Goal: Task Accomplishment & Management: Complete application form

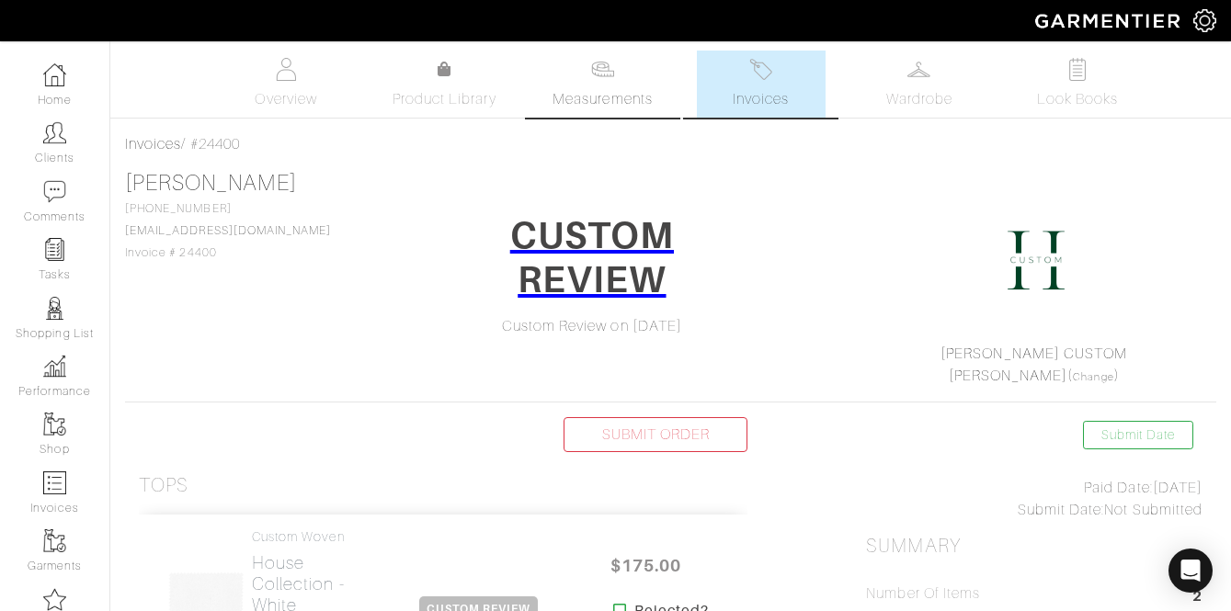
click at [620, 97] on span "Measurements" at bounding box center [602, 99] width 100 height 22
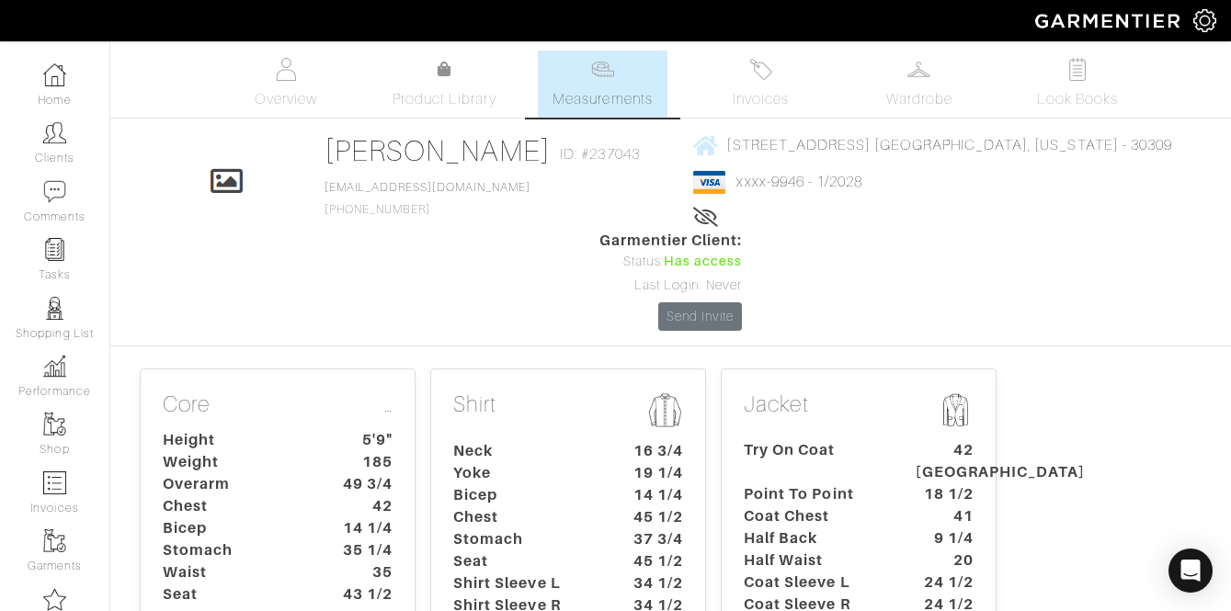
click at [518, 462] on dt "Yoke" at bounding box center [525, 473] width 172 height 22
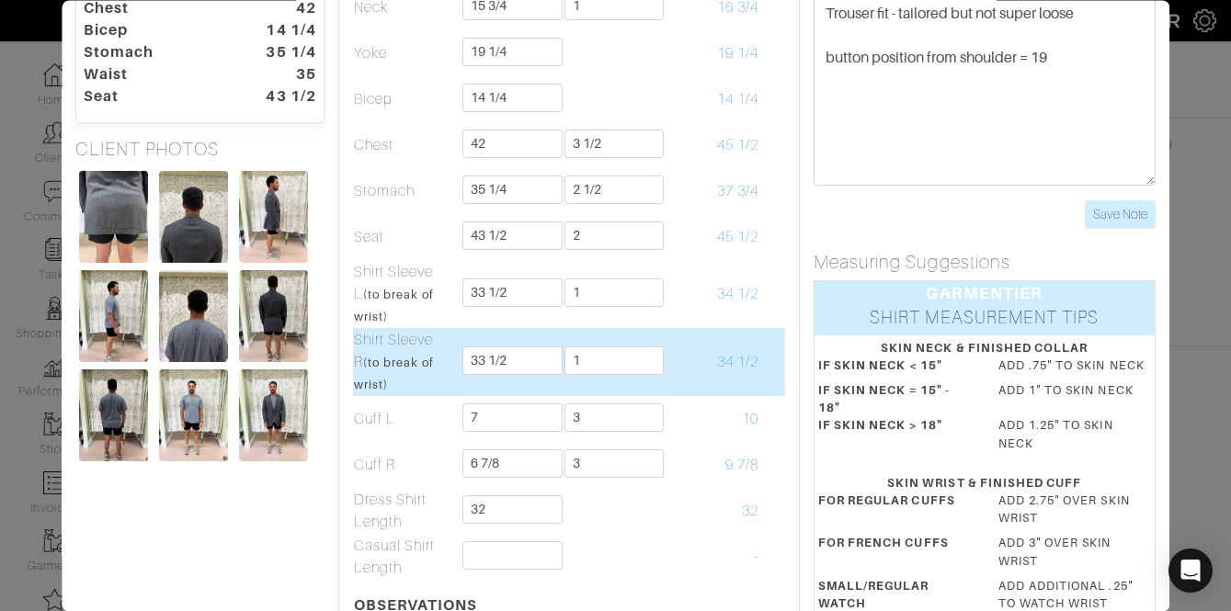
scroll to position [147, 0]
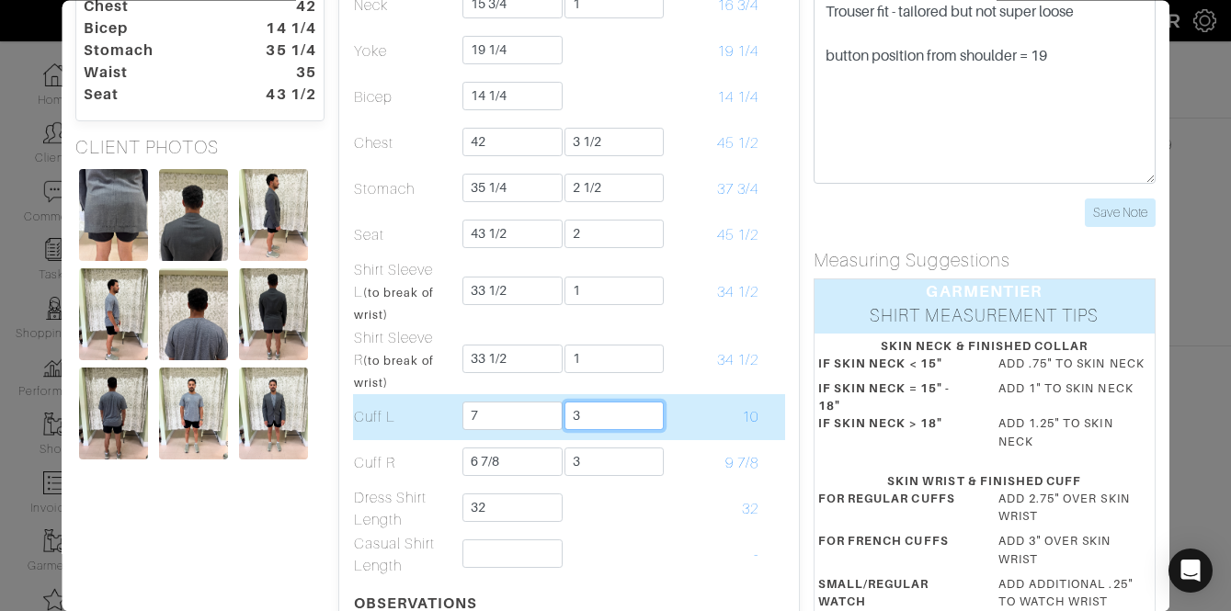
click at [602, 411] on input "3" at bounding box center [614, 416] width 100 height 28
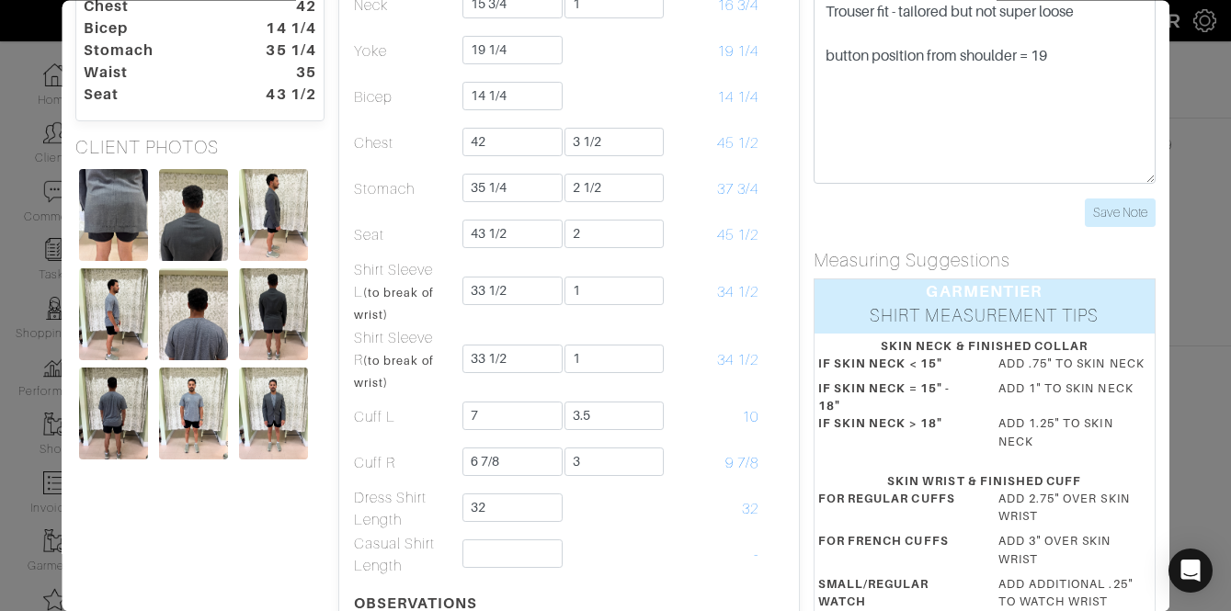
type input "3 1/2"
click at [807, 412] on dt "IF SKIN NECK = 15" - 18"" at bounding box center [894, 398] width 180 height 35
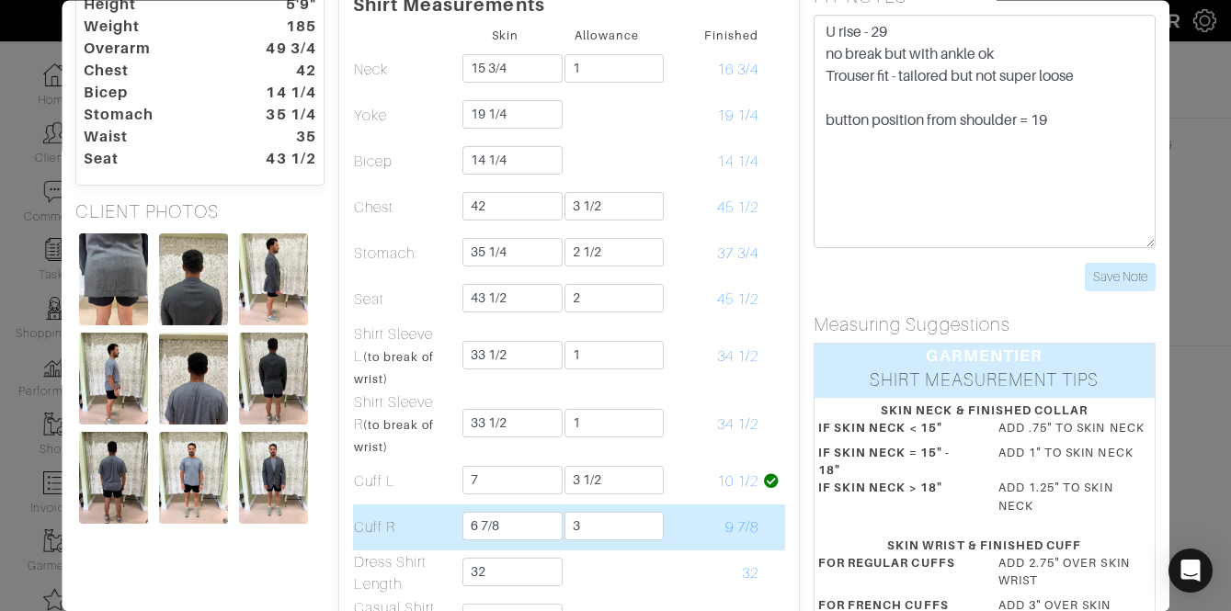
scroll to position [26, 0]
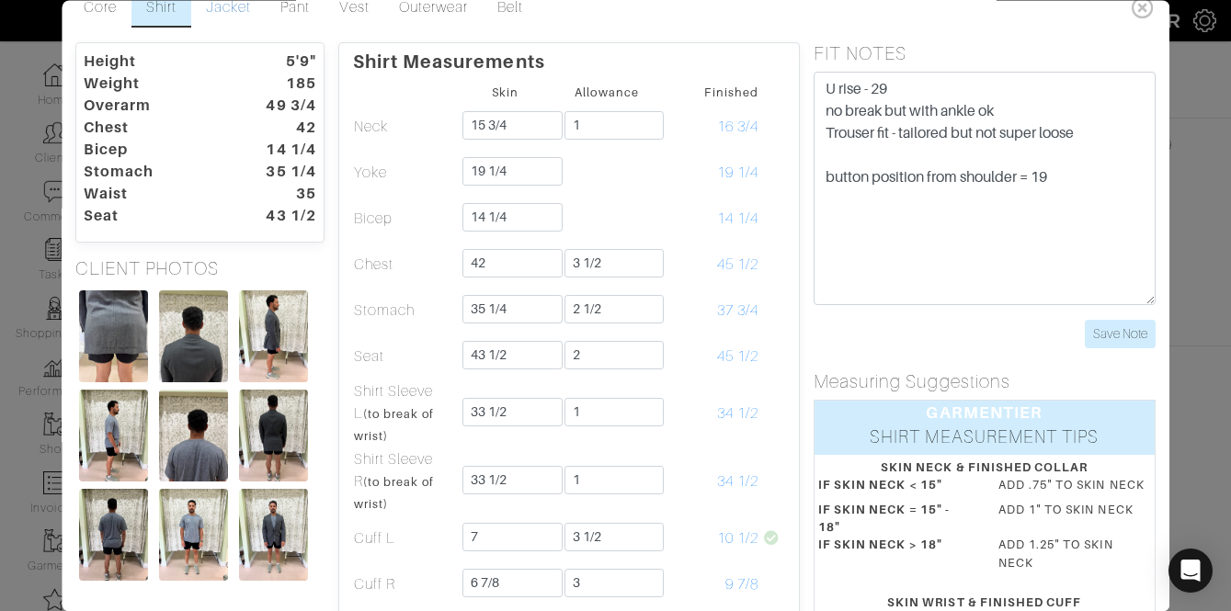
click at [229, 13] on link "Jacket" at bounding box center [228, 8] width 74 height 39
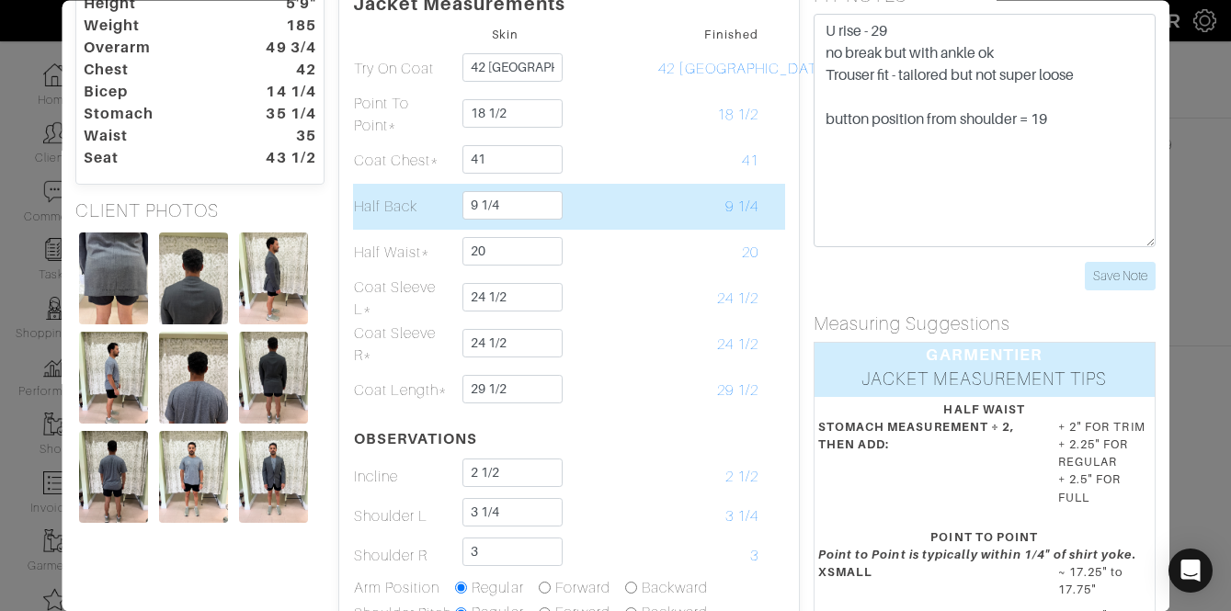
scroll to position [82, 0]
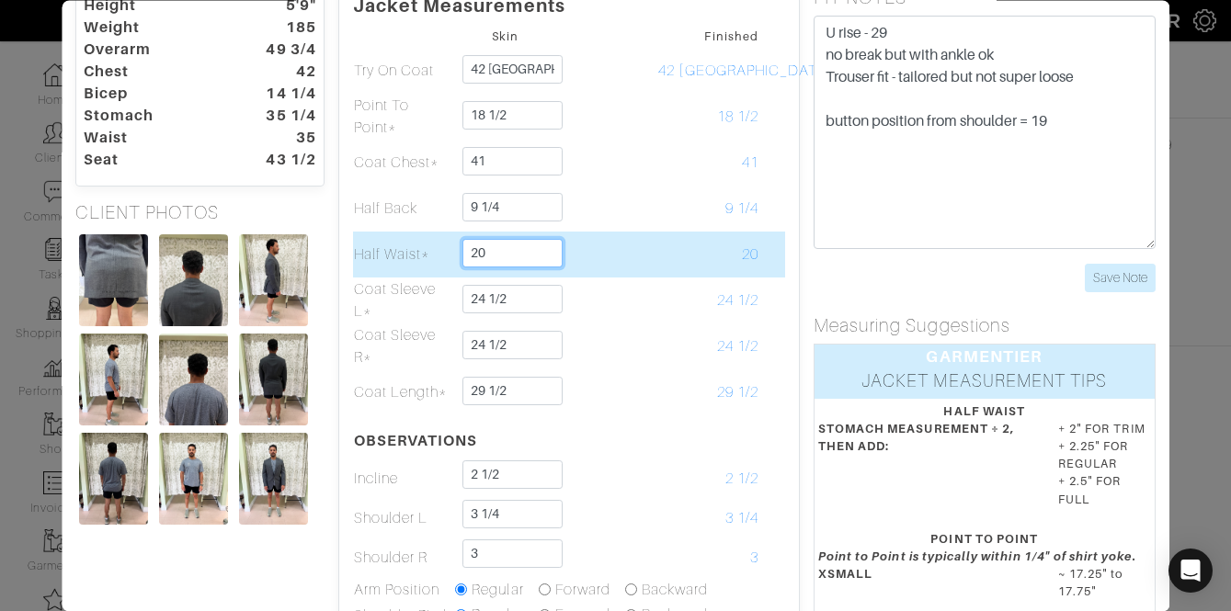
click at [485, 257] on input "20" at bounding box center [513, 253] width 100 height 28
click at [485, 258] on input "20" at bounding box center [513, 253] width 100 height 28
type input "19 7/8"
click at [763, 270] on td at bounding box center [772, 255] width 26 height 46
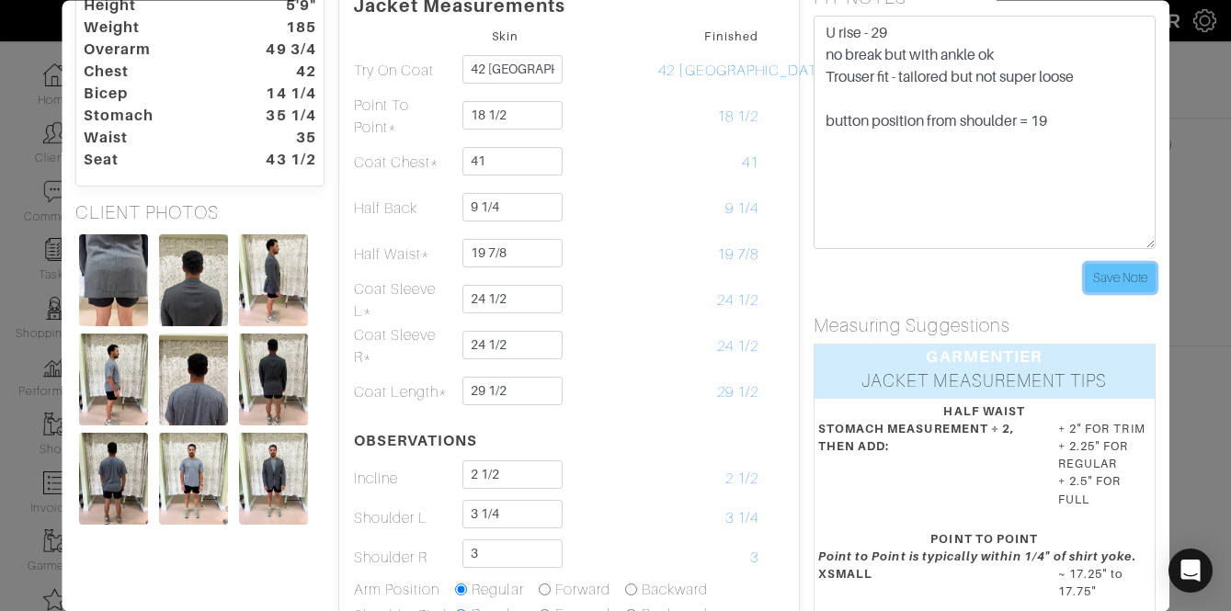
click at [1113, 271] on input "Save Note" at bounding box center [1120, 278] width 71 height 28
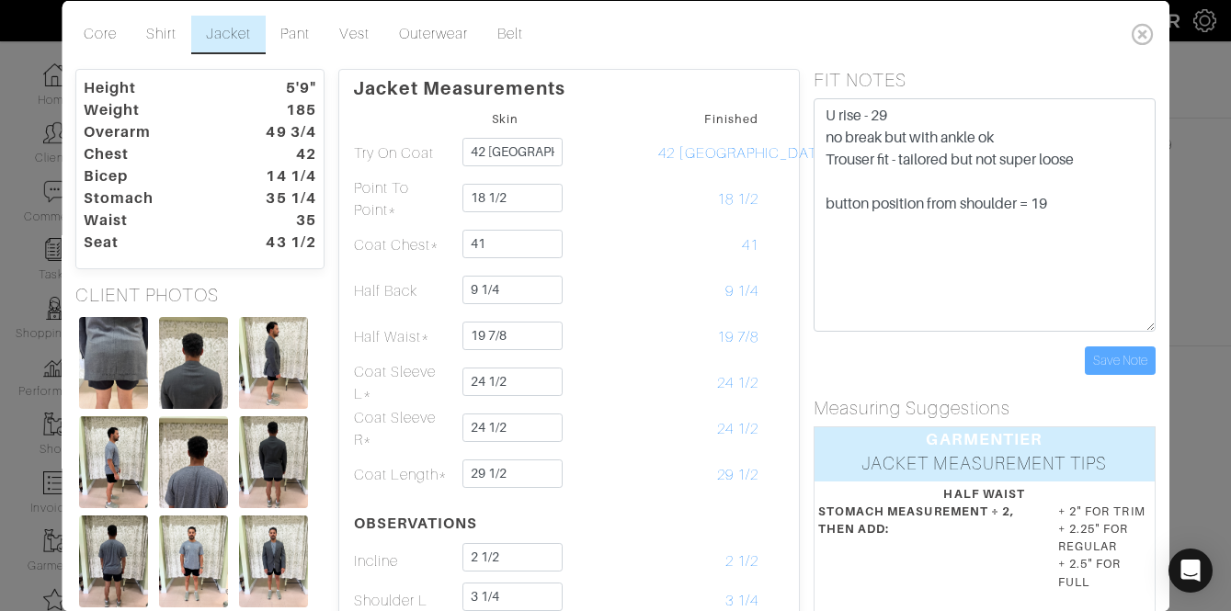
click at [1138, 54] on div "Core Shirt Jacket Pant Vest Outerwear Belt" at bounding box center [615, 33] width 1093 height 53
click at [1138, 51] on div "Core Shirt Jacket Pant Vest Outerwear Belt" at bounding box center [615, 33] width 1093 height 53
click at [1138, 36] on icon at bounding box center [1143, 33] width 38 height 37
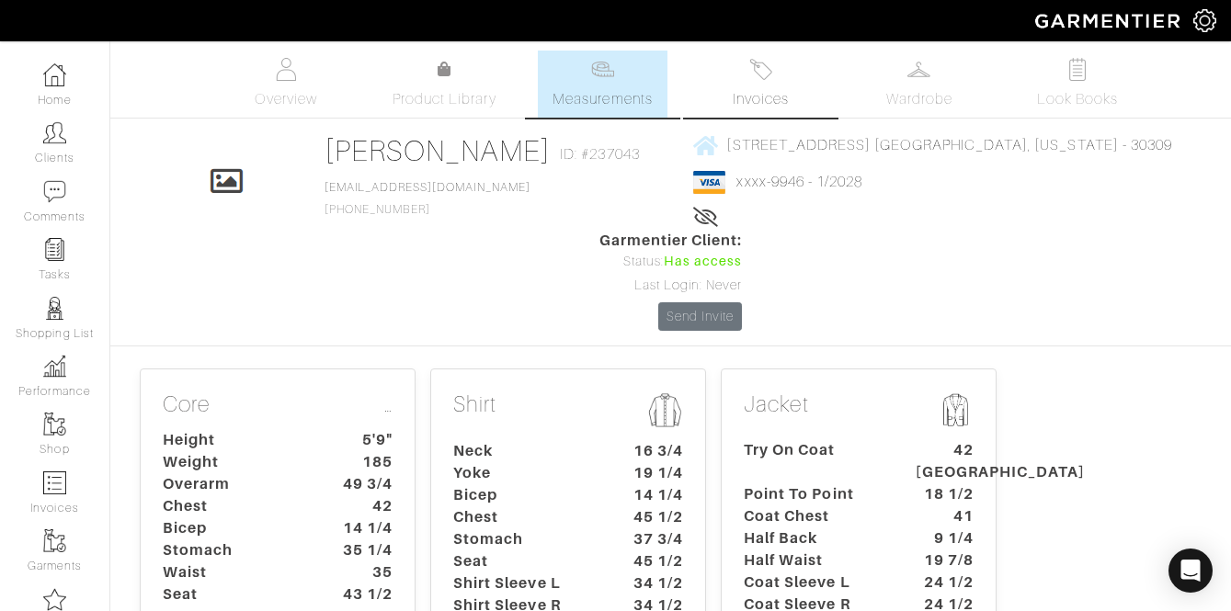
click at [753, 79] on img at bounding box center [760, 69] width 23 height 23
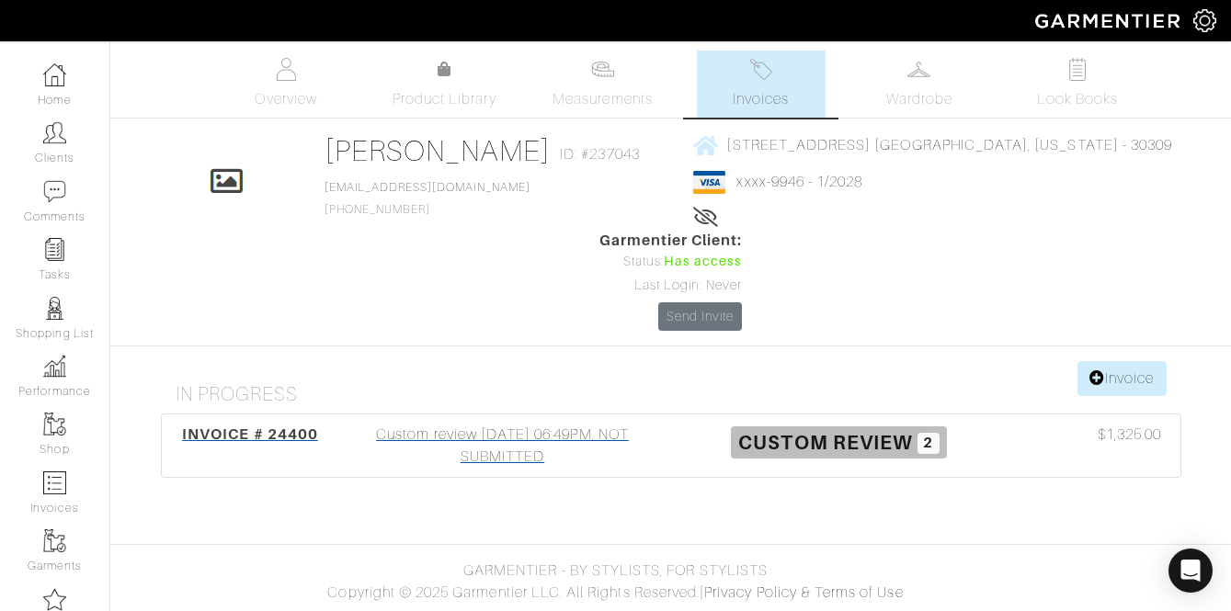
click at [471, 424] on div "Custom review [DATE] 06:49PM, NOT SUBMITTED" at bounding box center [503, 446] width 336 height 44
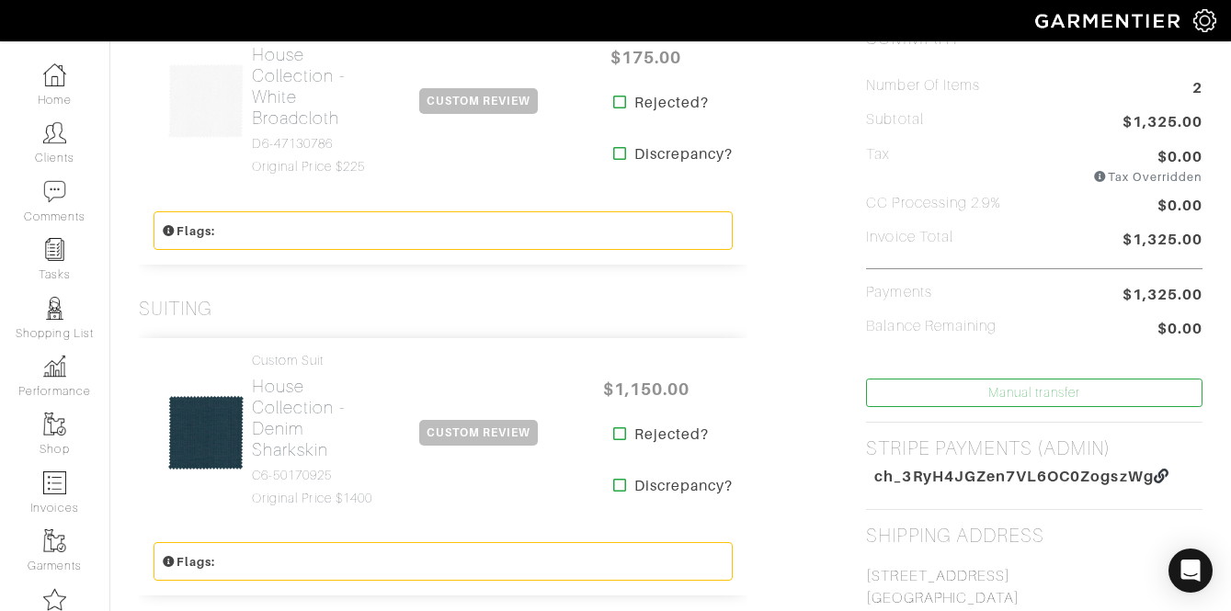
scroll to position [510, 0]
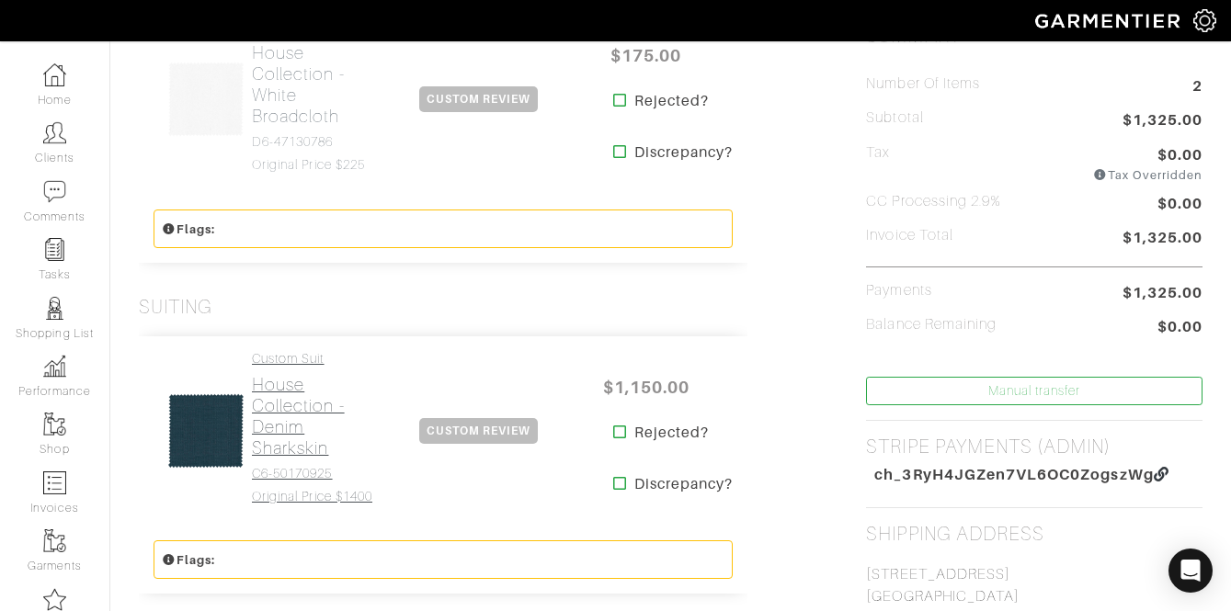
click at [288, 395] on h2 "House Collection - Denim Sharkskin" at bounding box center [313, 416] width 123 height 85
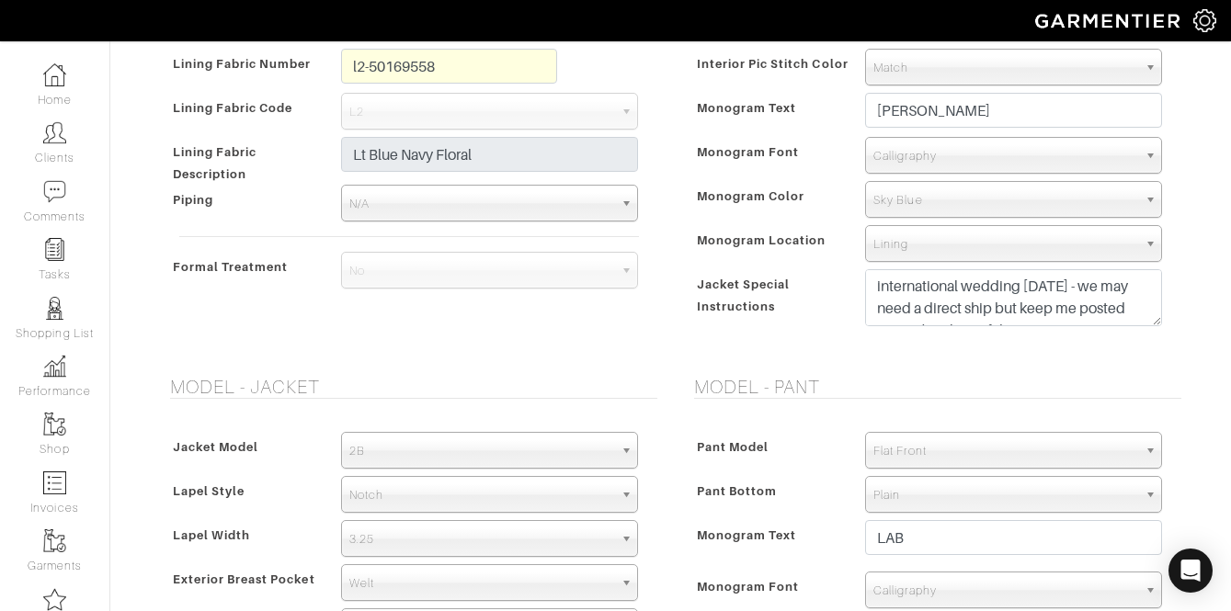
scroll to position [990, 0]
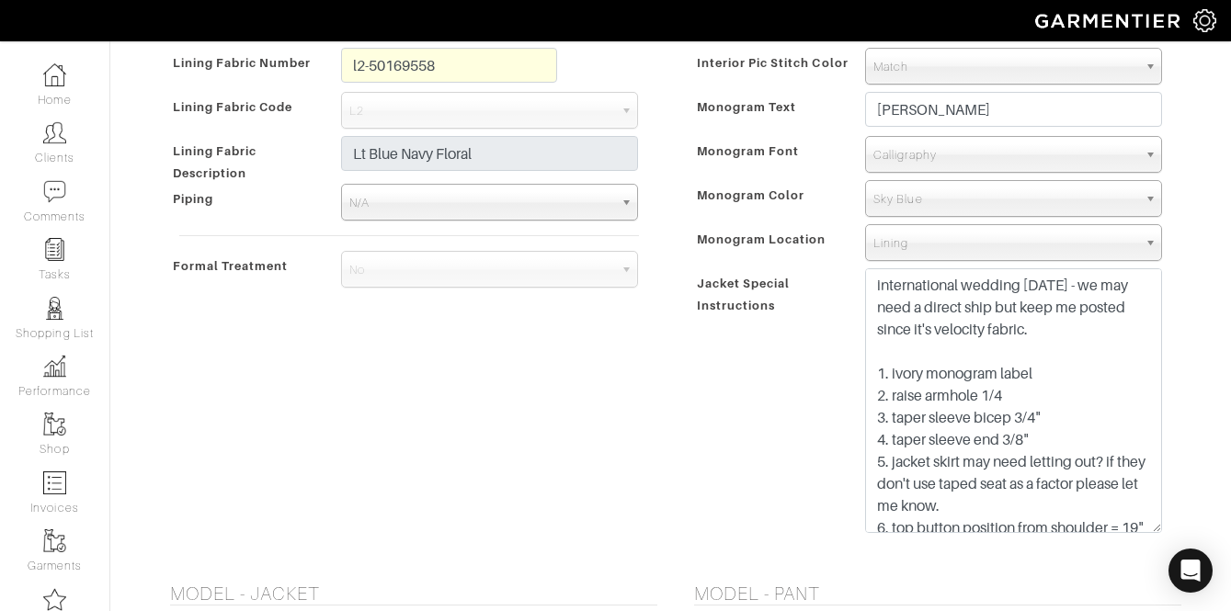
drag, startPoint x: 1154, startPoint y: 317, endPoint x: 1113, endPoint y: 527, distance: 213.6
click at [1113, 527] on textarea "international wedding [DATE] - we may need a direct ship but keep me posted sin…" at bounding box center [1013, 400] width 297 height 265
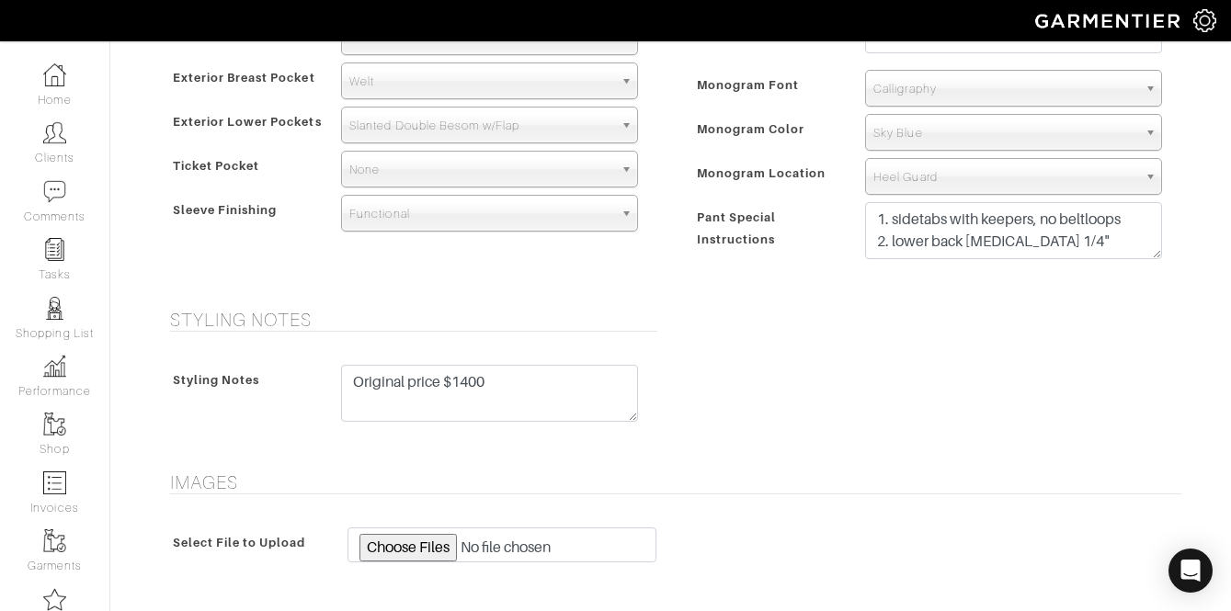
scroll to position [2167, 0]
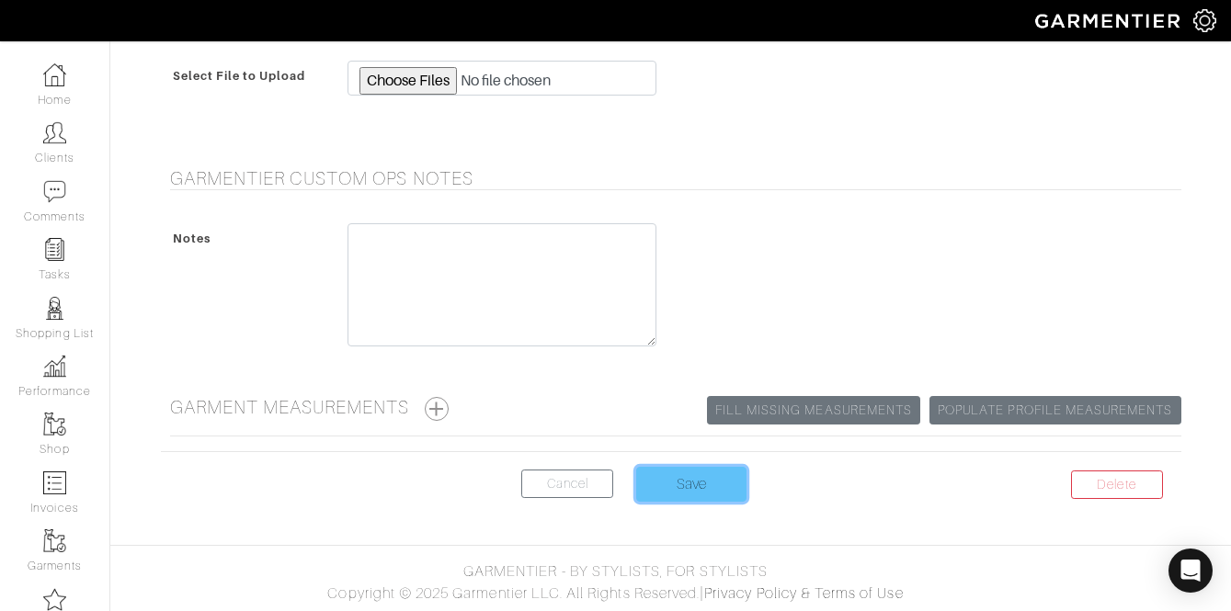
click at [698, 490] on input "Save" at bounding box center [691, 484] width 110 height 35
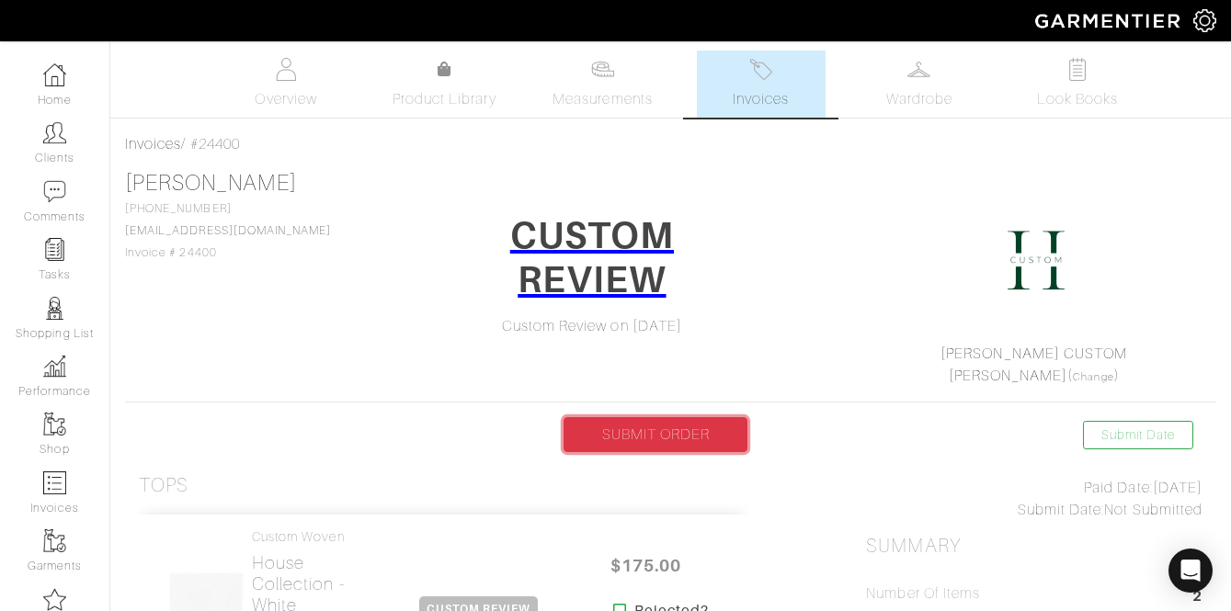
click at [640, 438] on link "SUBMIT ORDER" at bounding box center [655, 434] width 184 height 35
